Goal: Information Seeking & Learning: Find contact information

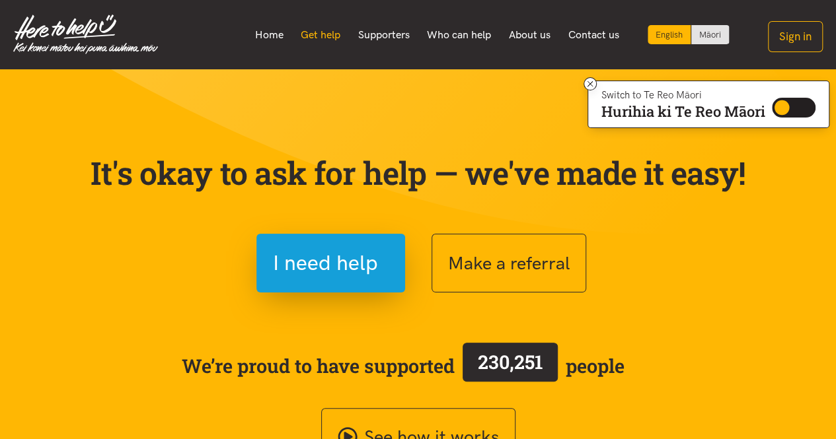
click at [324, 39] on link "Get help" at bounding box center [320, 35] width 57 height 28
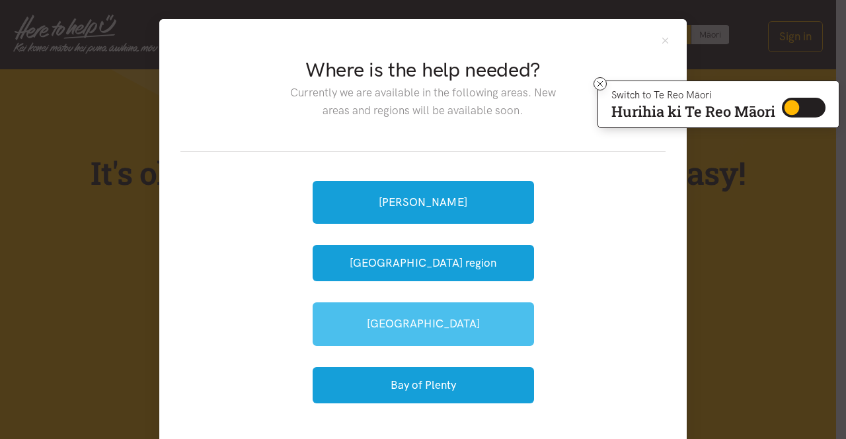
click at [406, 322] on link "[GEOGRAPHIC_DATA]" at bounding box center [422, 324] width 221 height 43
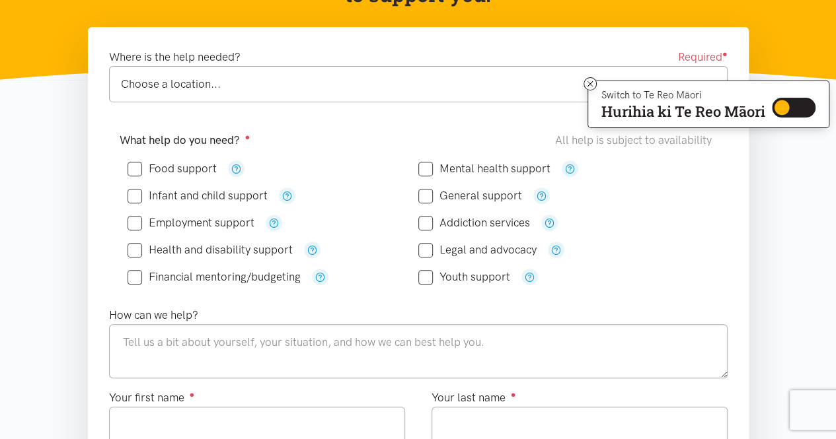
scroll to position [192, 0]
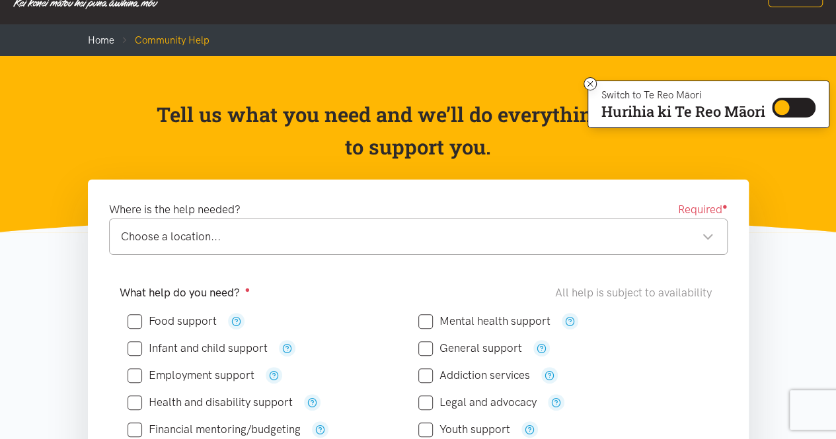
scroll to position [0, 0]
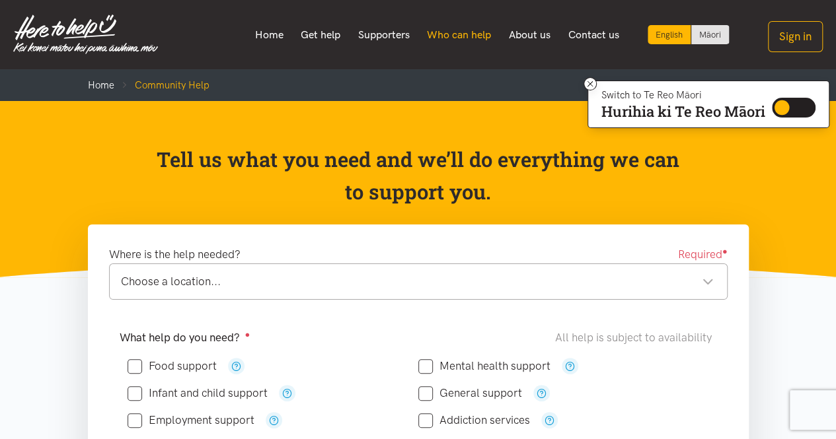
click at [447, 30] on link "Who can help" at bounding box center [459, 35] width 82 height 28
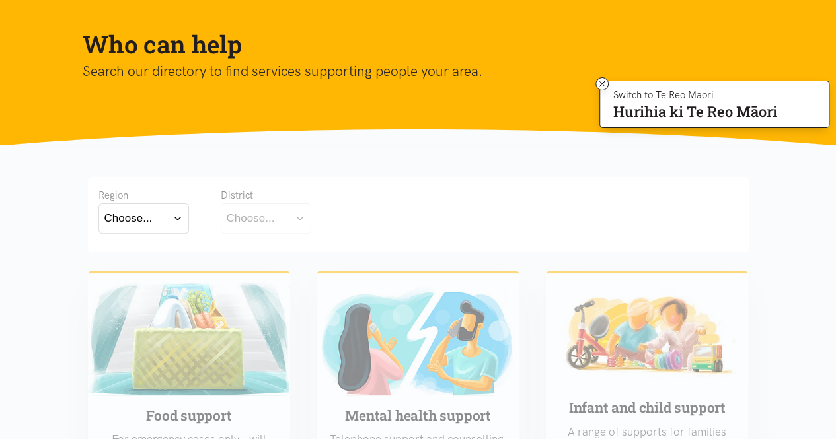
scroll to position [112, 0]
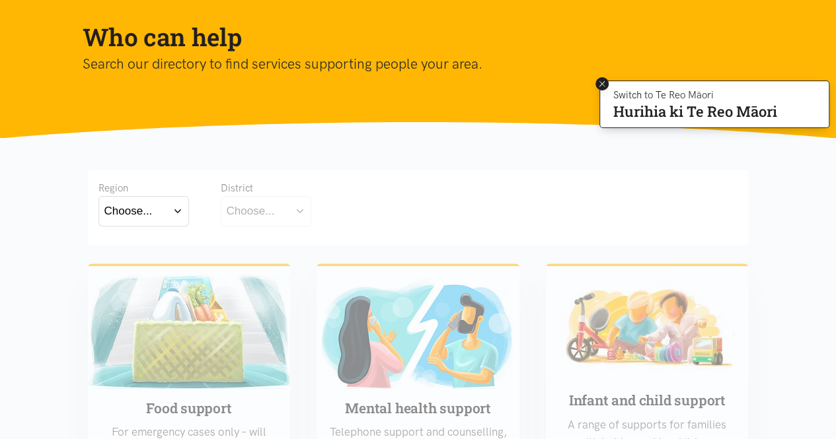
click at [600, 84] on icon at bounding box center [601, 83] width 5 height 5
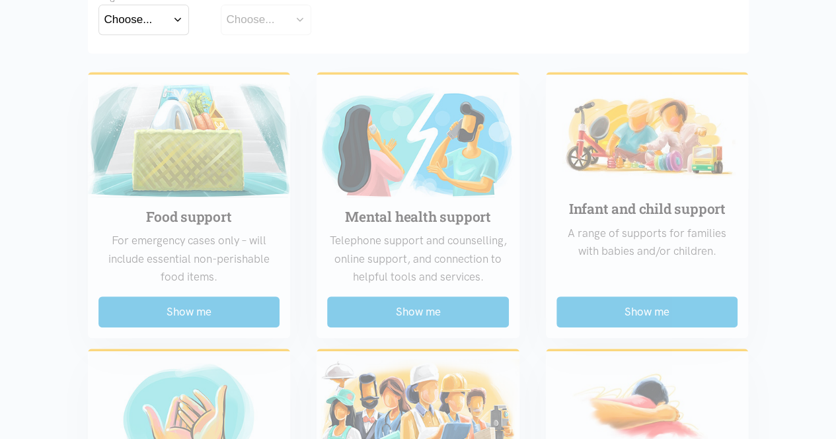
scroll to position [306, 0]
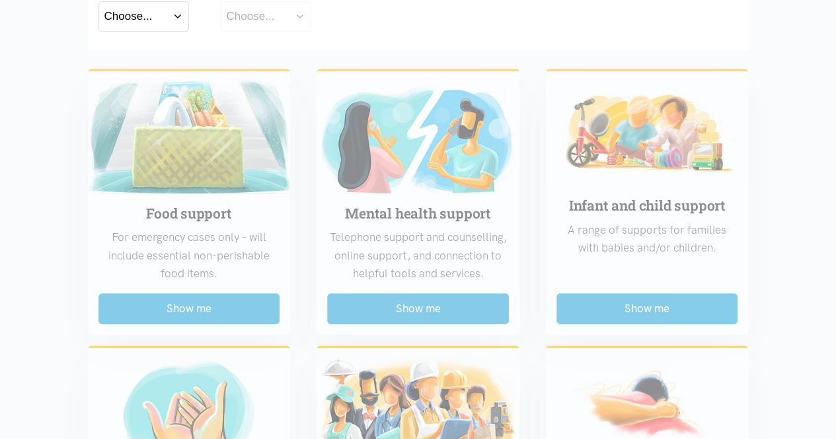
click at [178, 17] on button "Choose..." at bounding box center [143, 16] width 90 height 30
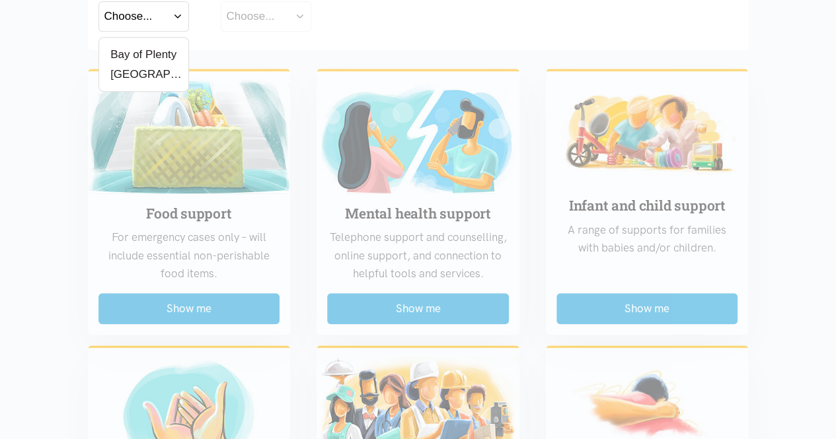
click at [123, 73] on label "[GEOGRAPHIC_DATA]" at bounding box center [143, 74] width 79 height 17
click at [0, 0] on input "[GEOGRAPHIC_DATA]" at bounding box center [0, 0] width 0 height 0
click at [214, 35] on div "Region Waikato Bay of Plenty Waikato District Choose... Hamilton" at bounding box center [418, 12] width 661 height 75
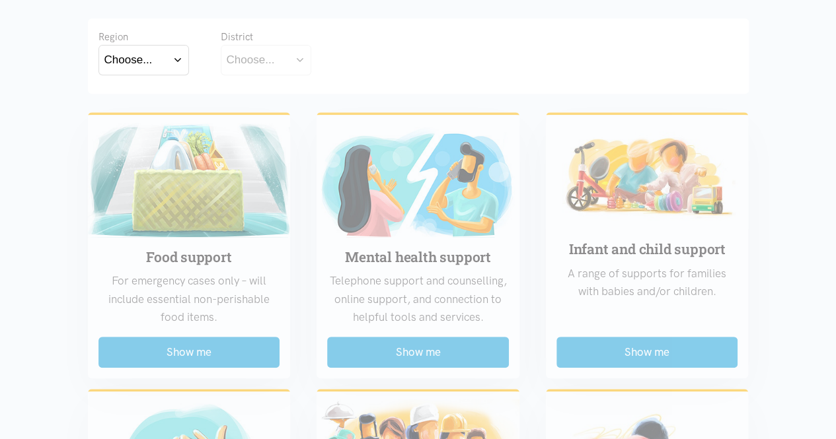
scroll to position [269, 0]
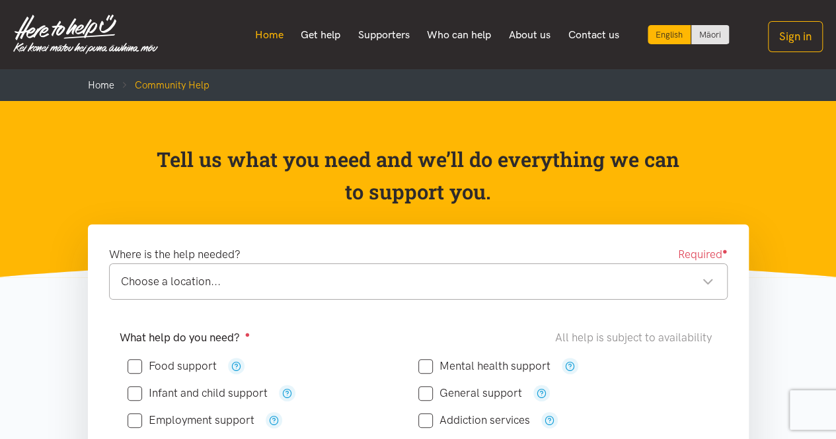
click at [263, 32] on link "Home" at bounding box center [269, 35] width 46 height 28
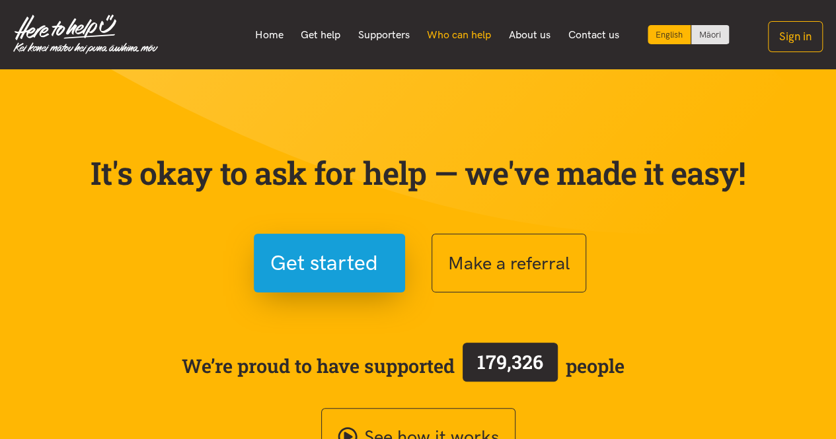
click at [484, 32] on link "Who can help" at bounding box center [459, 35] width 82 height 28
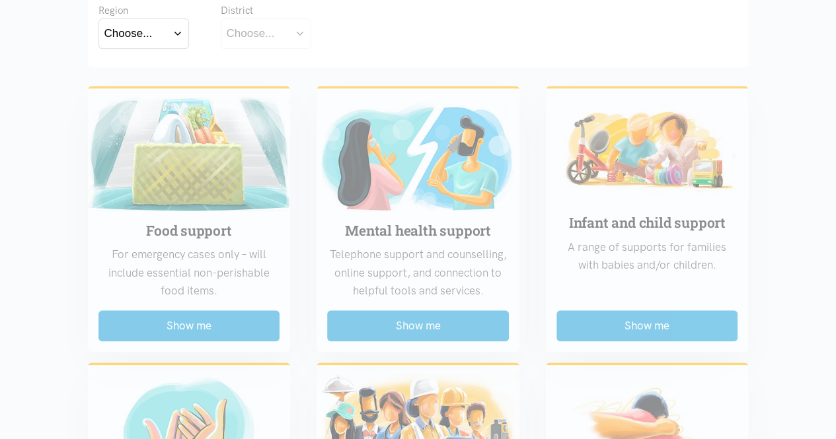
scroll to position [295, 0]
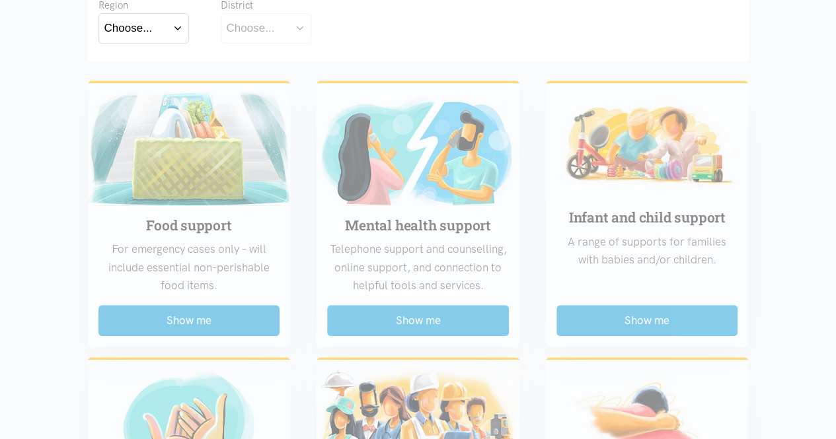
click at [181, 22] on button "Choose..." at bounding box center [143, 28] width 90 height 30
click at [139, 89] on label "[GEOGRAPHIC_DATA]" at bounding box center [143, 86] width 79 height 17
click at [0, 0] on input "[GEOGRAPHIC_DATA]" at bounding box center [0, 0] width 0 height 0
click at [271, 30] on div "Choose..." at bounding box center [251, 28] width 48 height 18
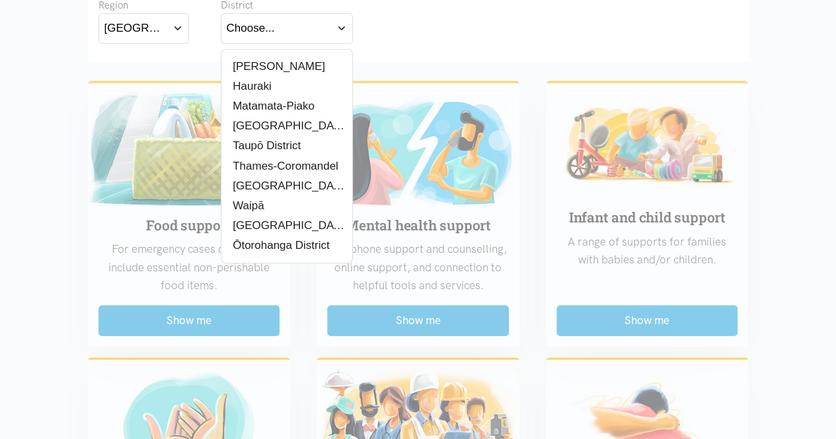
click at [258, 65] on label "[PERSON_NAME]" at bounding box center [276, 66] width 98 height 17
click at [0, 0] on input "[PERSON_NAME]" at bounding box center [0, 0] width 0 height 0
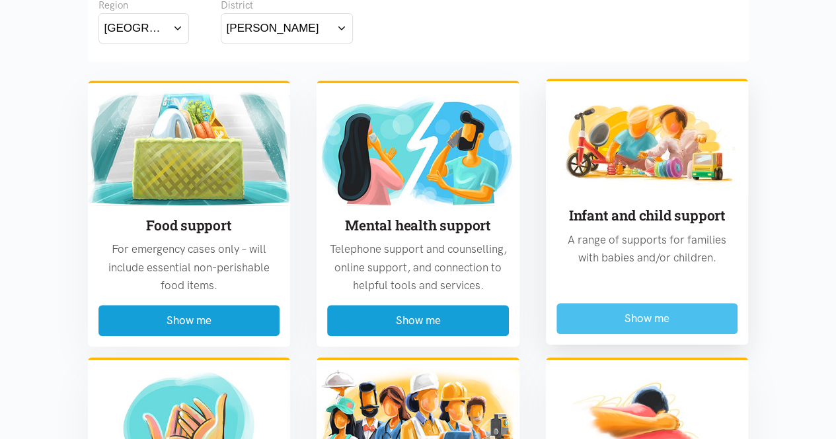
click at [655, 315] on button "Show me" at bounding box center [647, 318] width 182 height 31
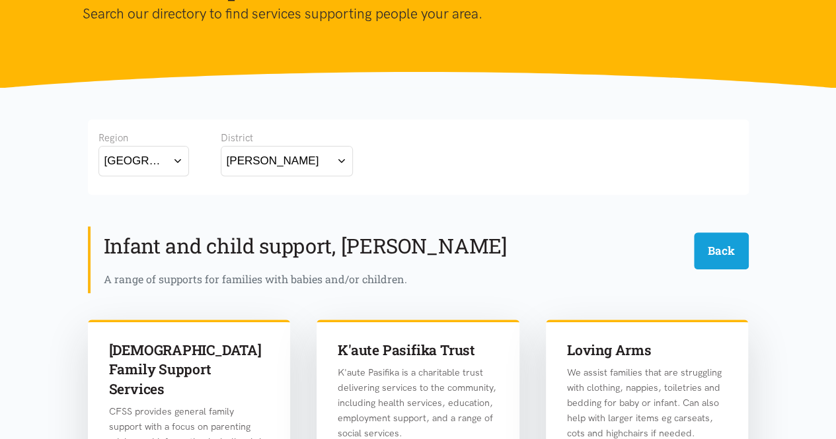
scroll to position [159, 0]
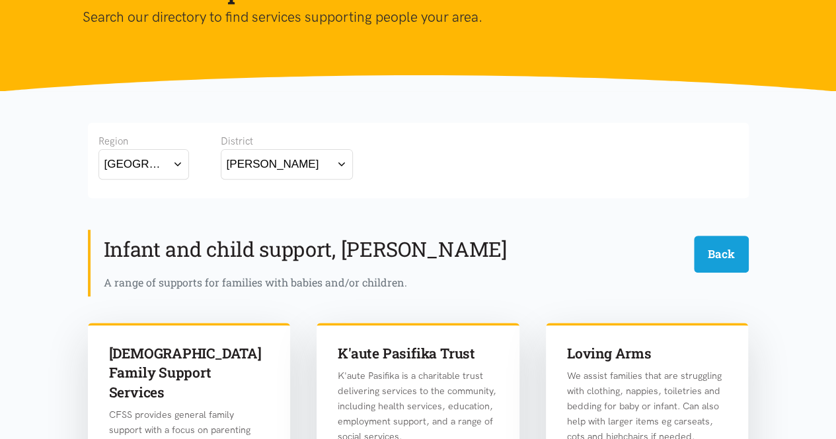
click at [182, 162] on button "[GEOGRAPHIC_DATA]" at bounding box center [143, 164] width 90 height 30
click at [159, 198] on label "Bay of Plenty" at bounding box center [140, 202] width 73 height 17
click at [0, 0] on input "Bay of Plenty" at bounding box center [0, 0] width 0 height 0
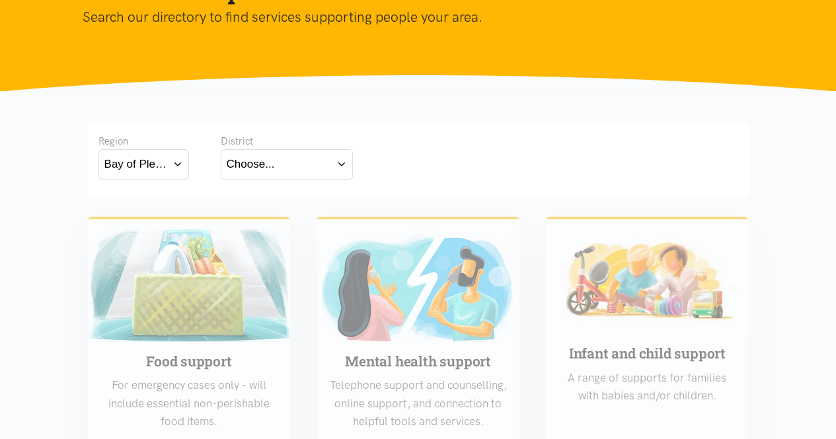
click at [342, 159] on button "Choose..." at bounding box center [287, 164] width 132 height 30
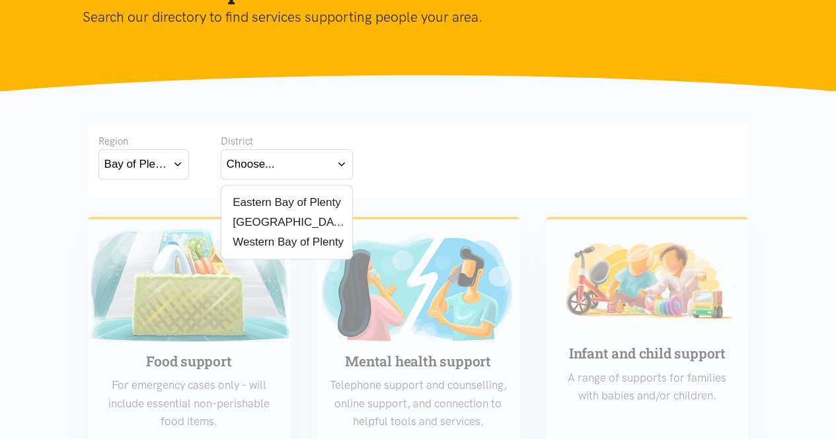
click at [259, 219] on label "[GEOGRAPHIC_DATA]" at bounding box center [287, 222] width 120 height 17
click at [0, 0] on input "[GEOGRAPHIC_DATA]" at bounding box center [0, 0] width 0 height 0
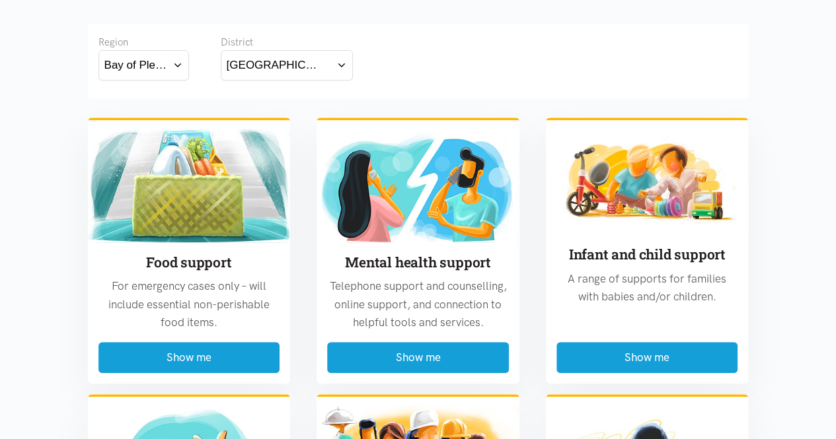
scroll to position [266, 0]
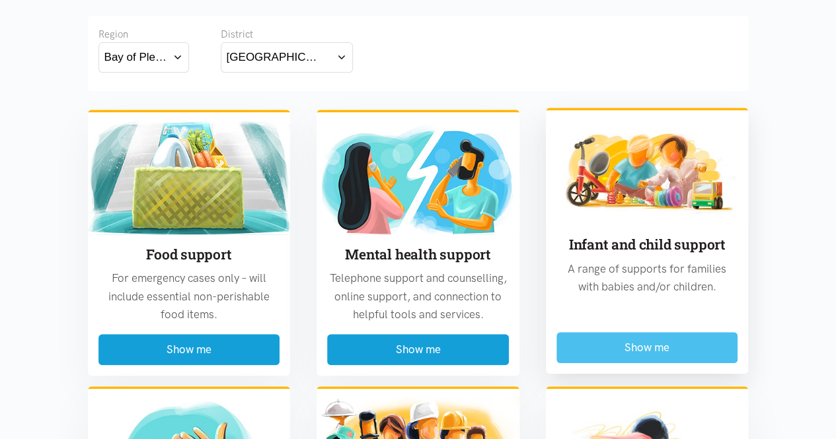
click at [642, 345] on button "Show me" at bounding box center [647, 347] width 182 height 31
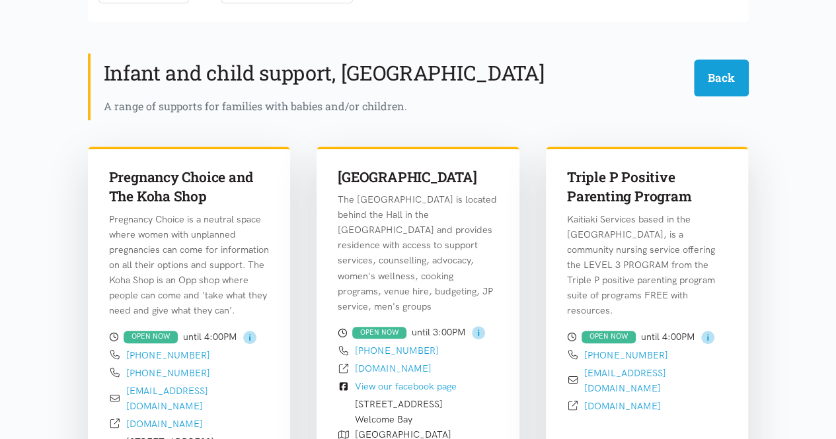
scroll to position [324, 0]
